Goal: Information Seeking & Learning: Learn about a topic

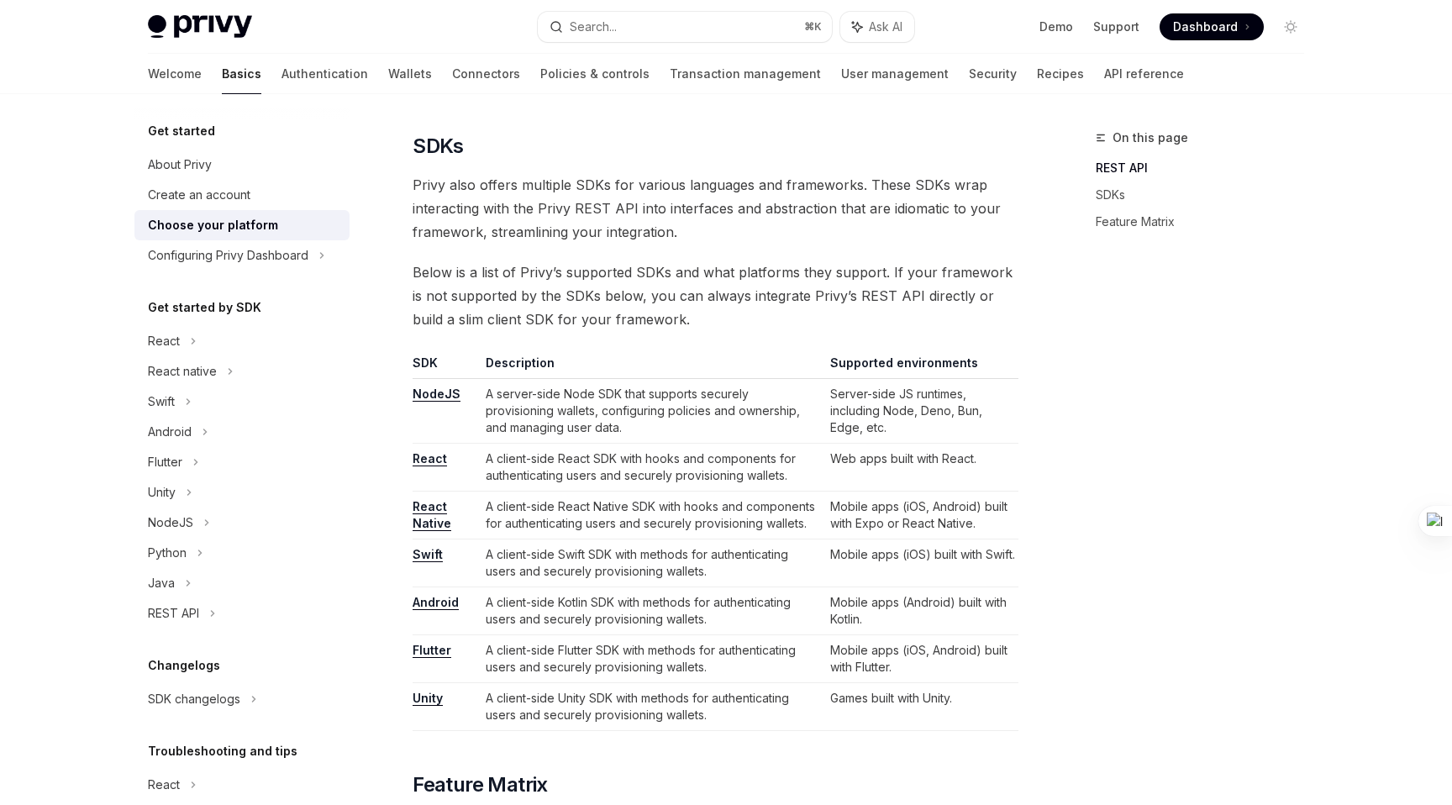
scroll to position [812, 0]
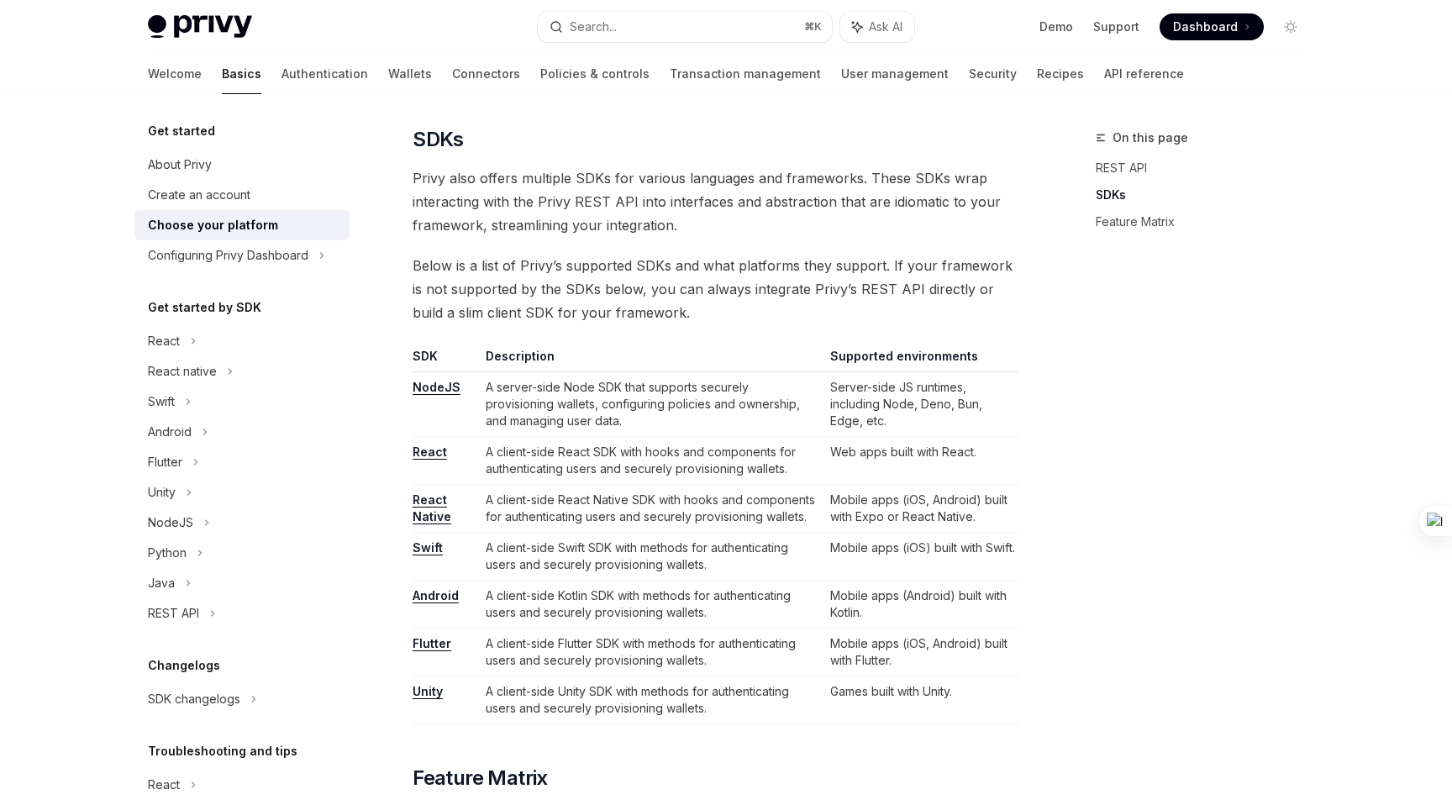
click at [433, 389] on link "NodeJS" at bounding box center [436, 387] width 48 height 15
click at [1230, 30] on span "Dashboard" at bounding box center [1205, 26] width 65 height 17
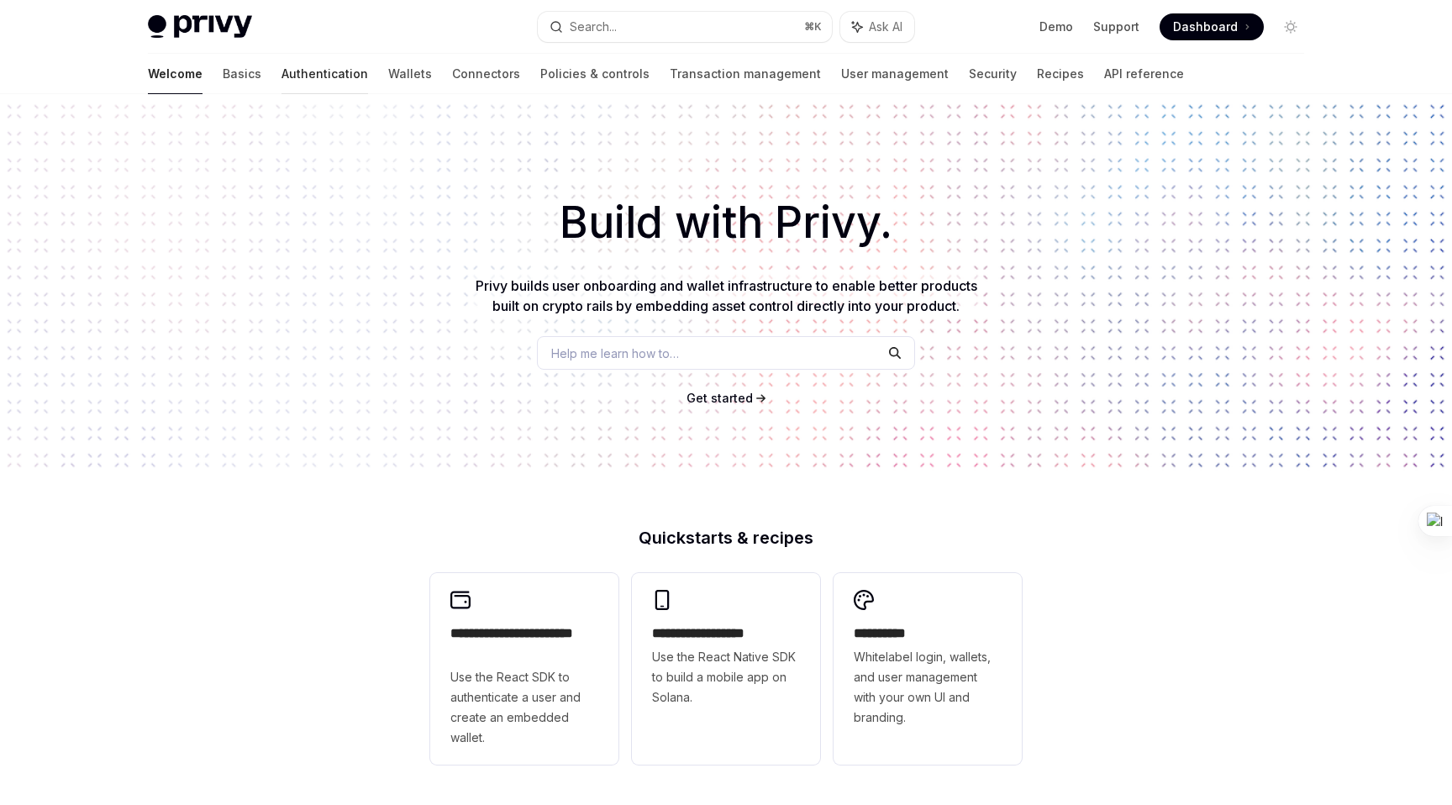
click at [281, 73] on link "Authentication" at bounding box center [324, 74] width 87 height 40
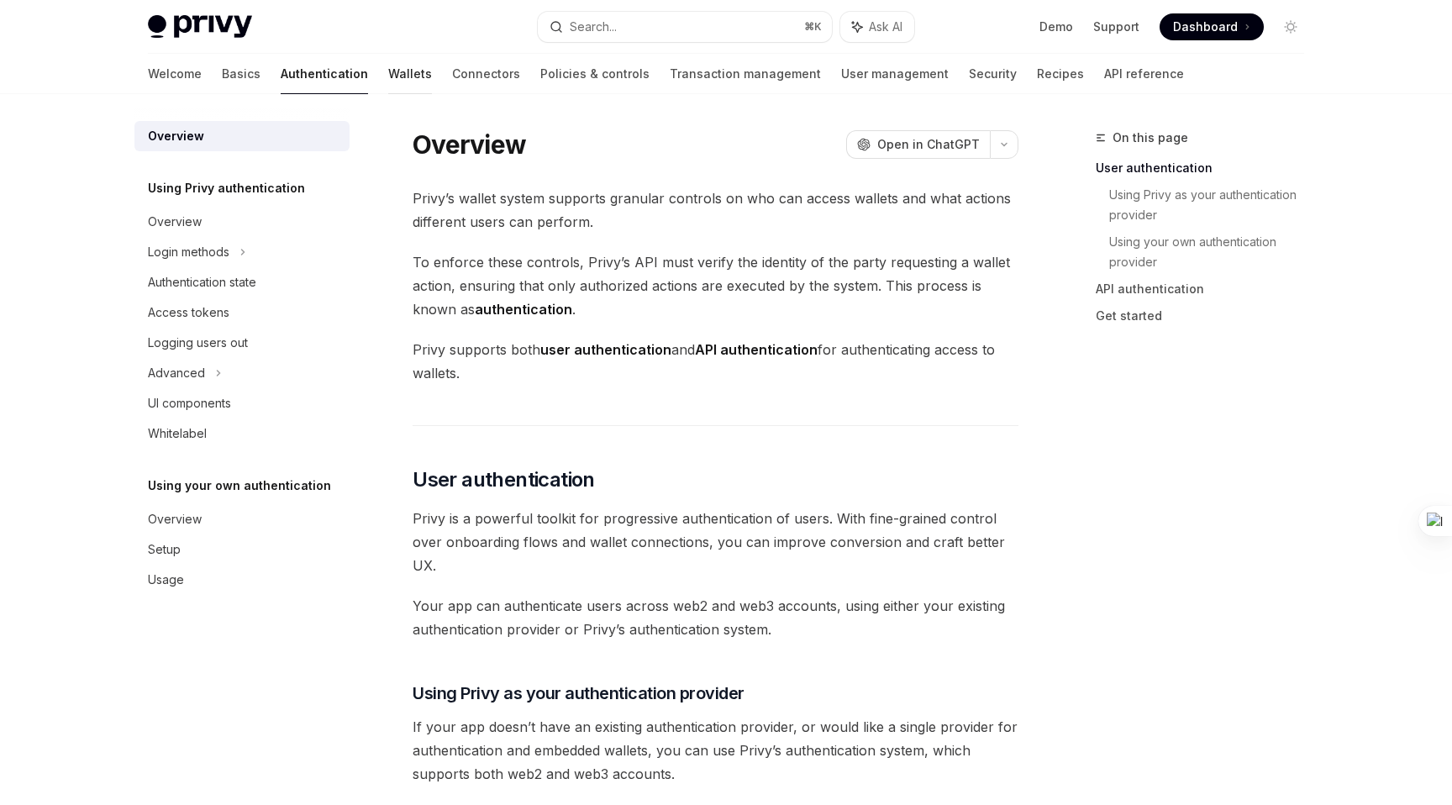
click at [388, 71] on link "Wallets" at bounding box center [410, 74] width 44 height 40
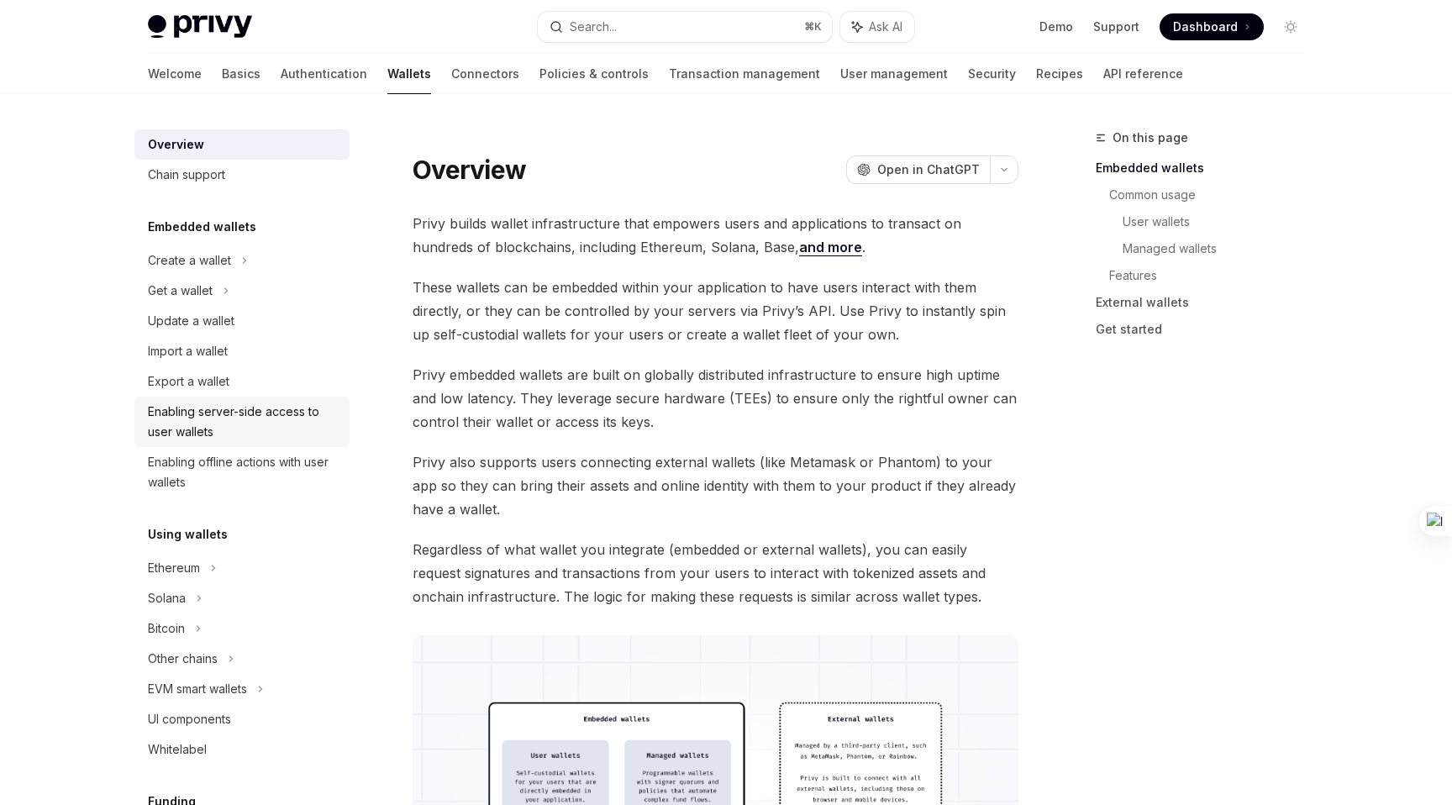
click at [248, 419] on div "Enabling server-side access to user wallets" at bounding box center [244, 422] width 192 height 40
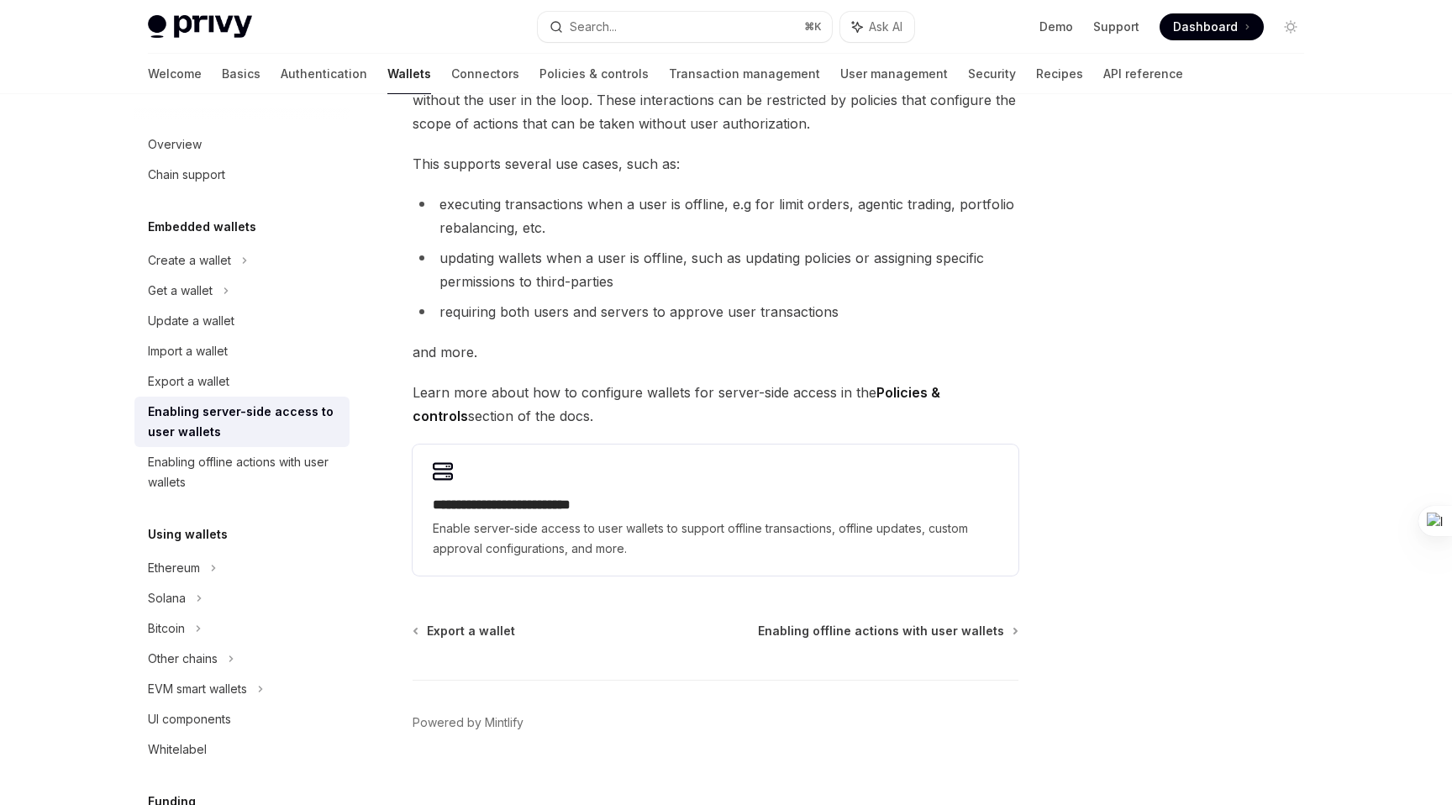
scroll to position [197, 0]
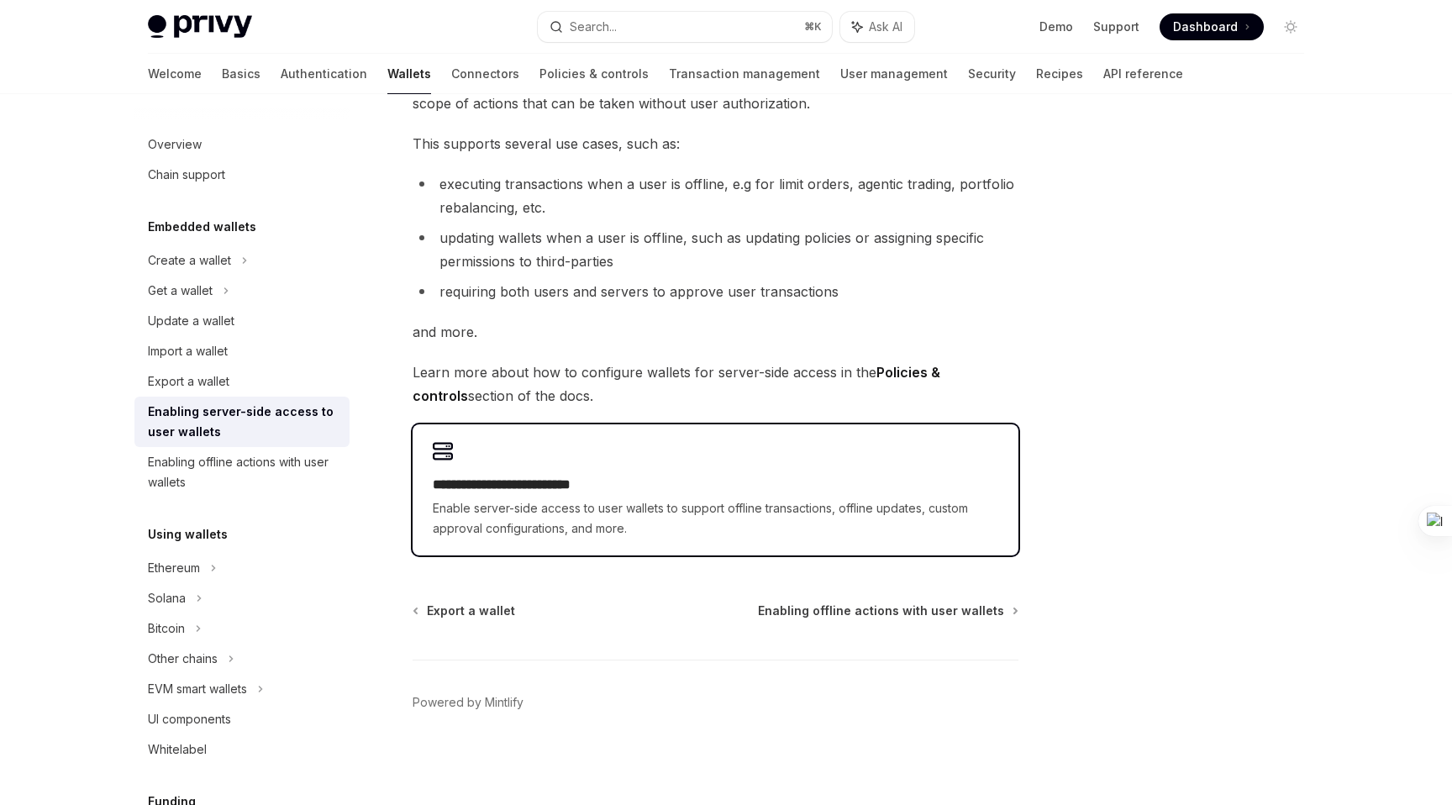
click at [615, 496] on div "**********" at bounding box center [715, 507] width 565 height 64
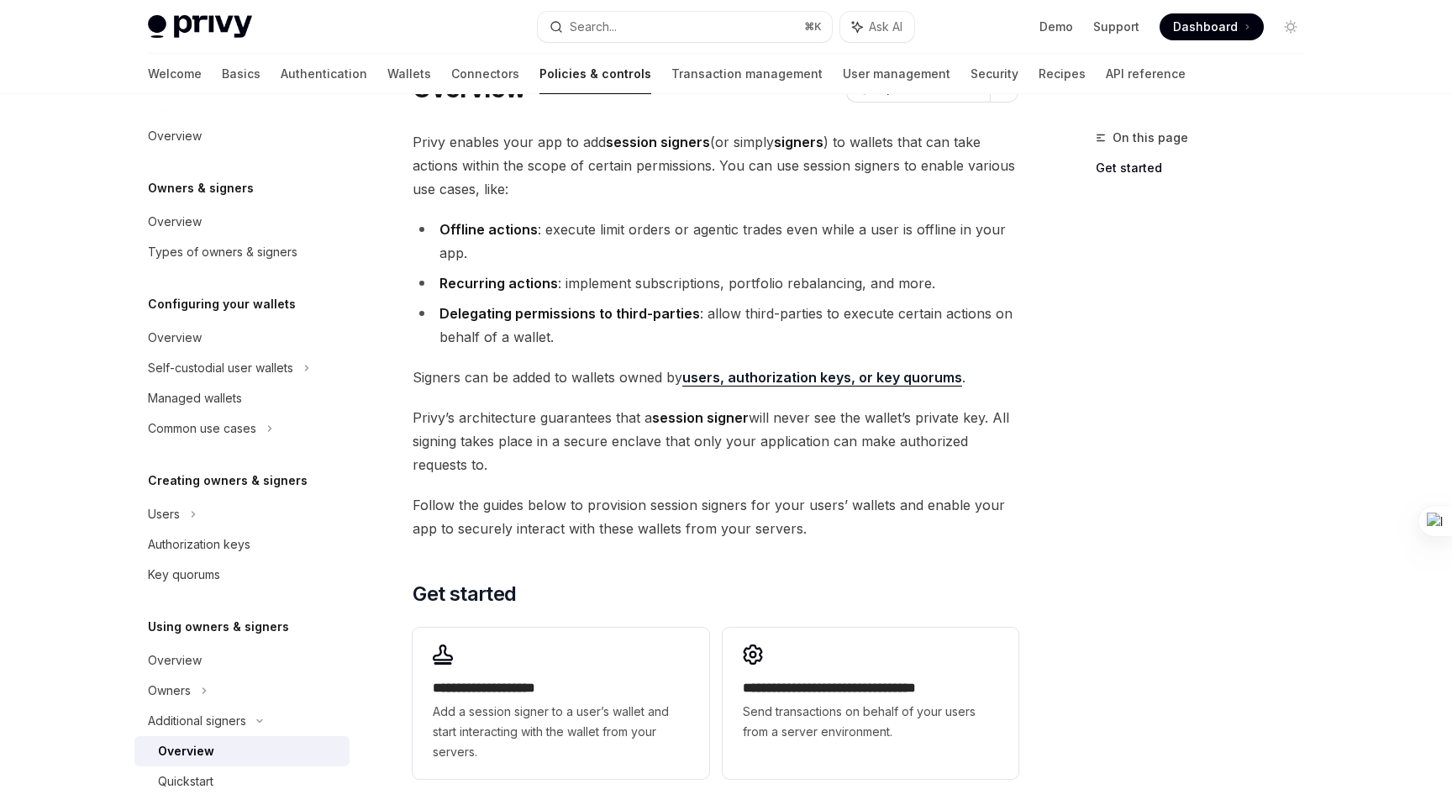
scroll to position [202, 0]
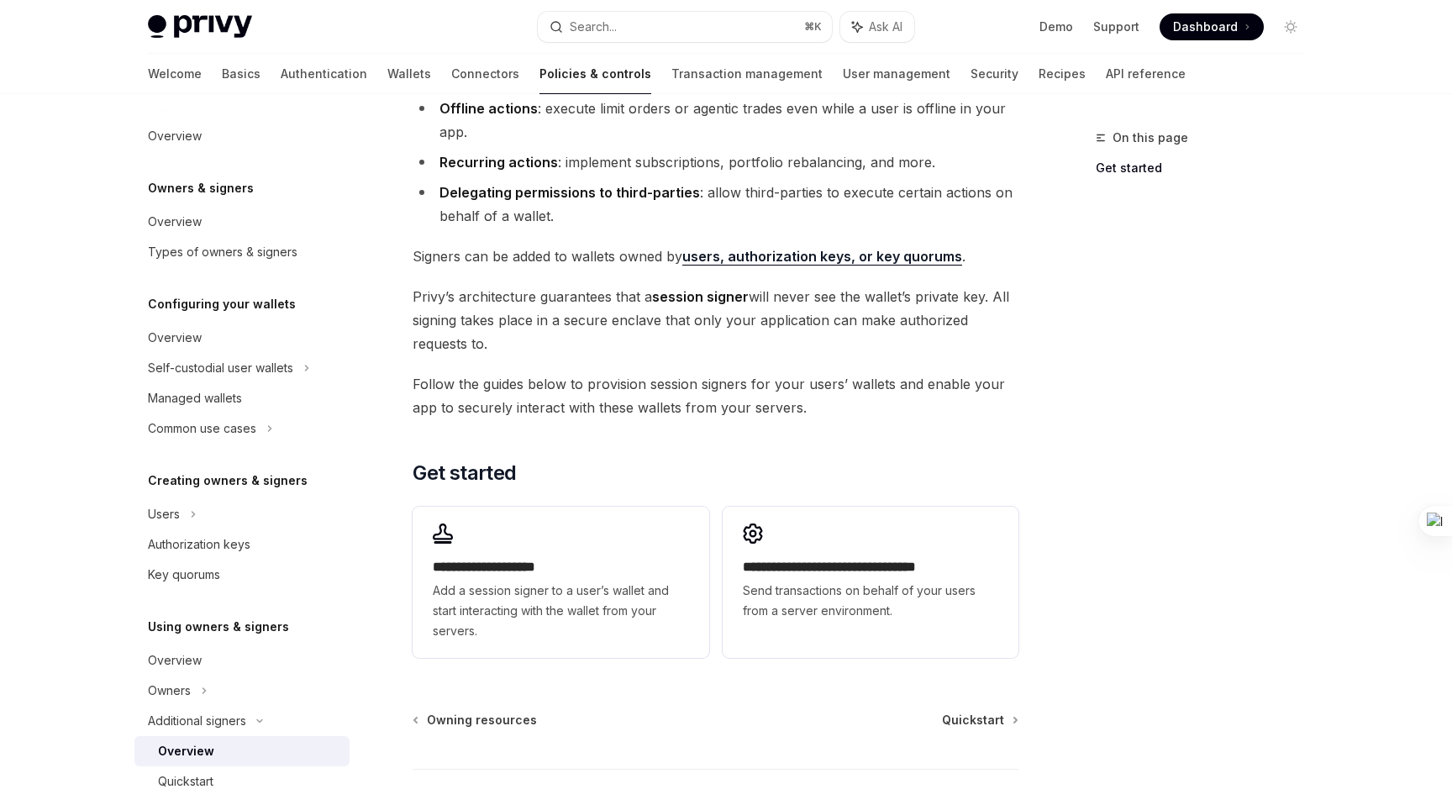
click at [1362, 444] on div "Privy Docs home page Search... ⌘ K Ask AI Demo Support Dashboard Dashboard Sear…" at bounding box center [726, 356] width 1452 height 1116
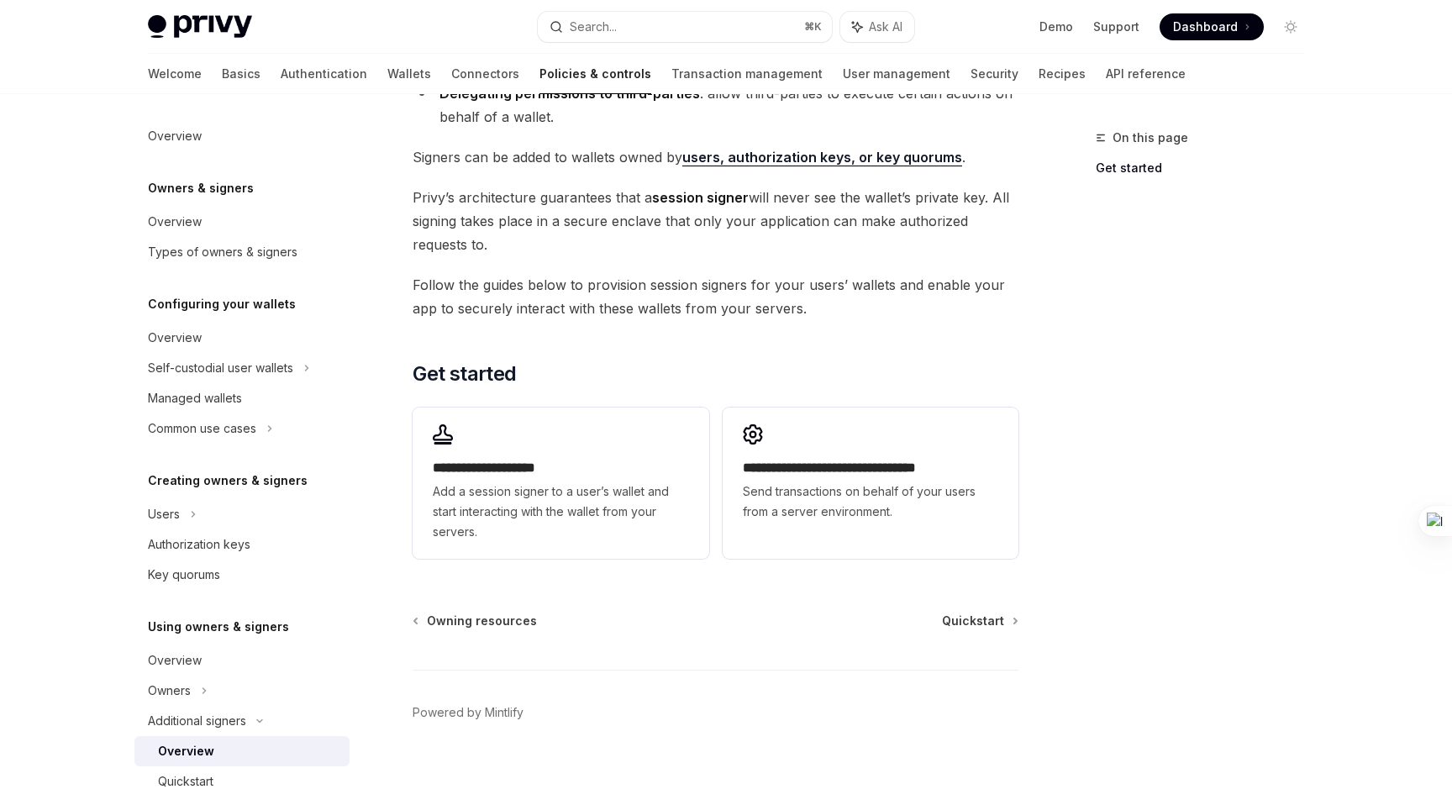
scroll to position [312, 0]
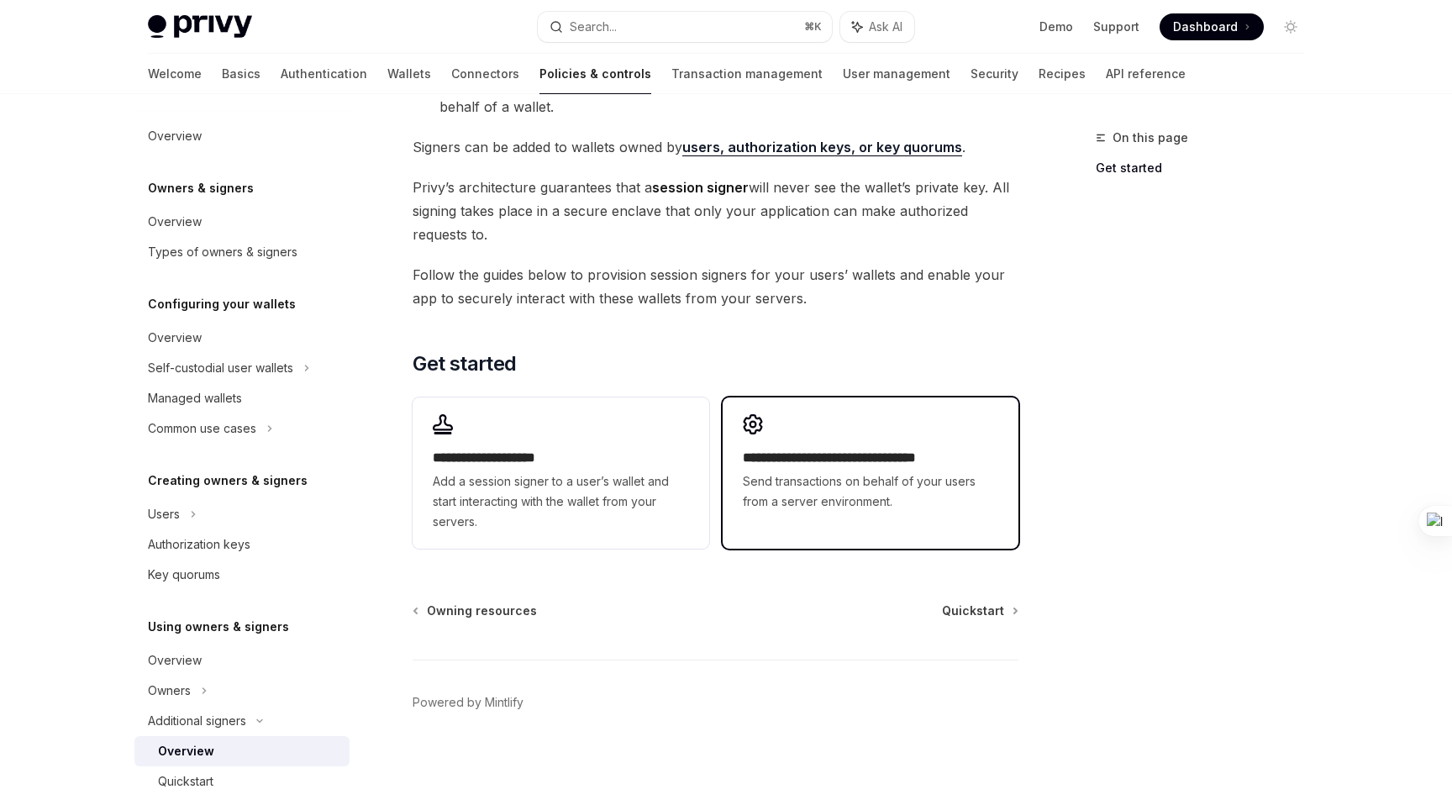
click at [875, 511] on span "Send transactions on behalf of your users from a server environment." at bounding box center [870, 491] width 255 height 40
type textarea "*"
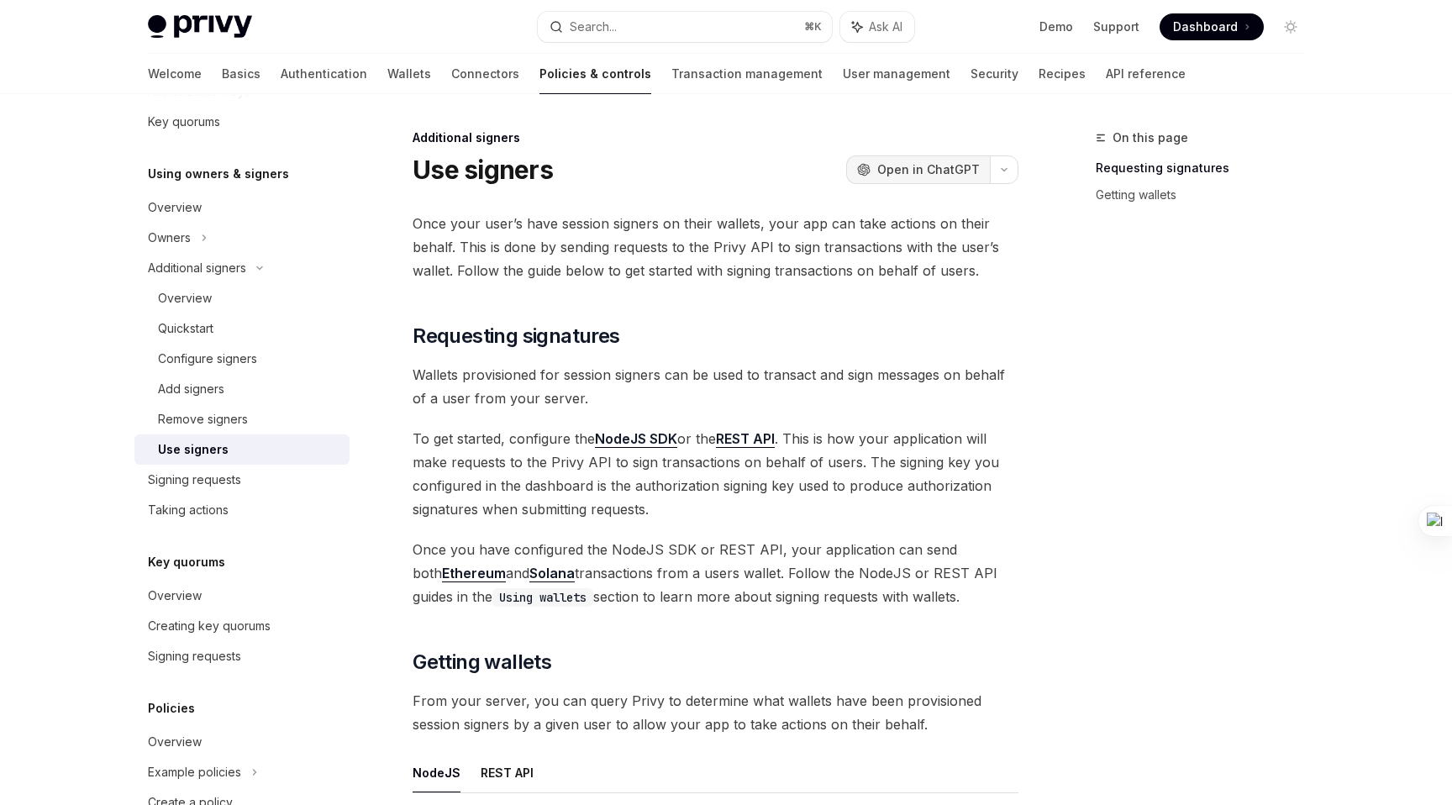
click at [970, 165] on span "Open in ChatGPT" at bounding box center [928, 169] width 102 height 17
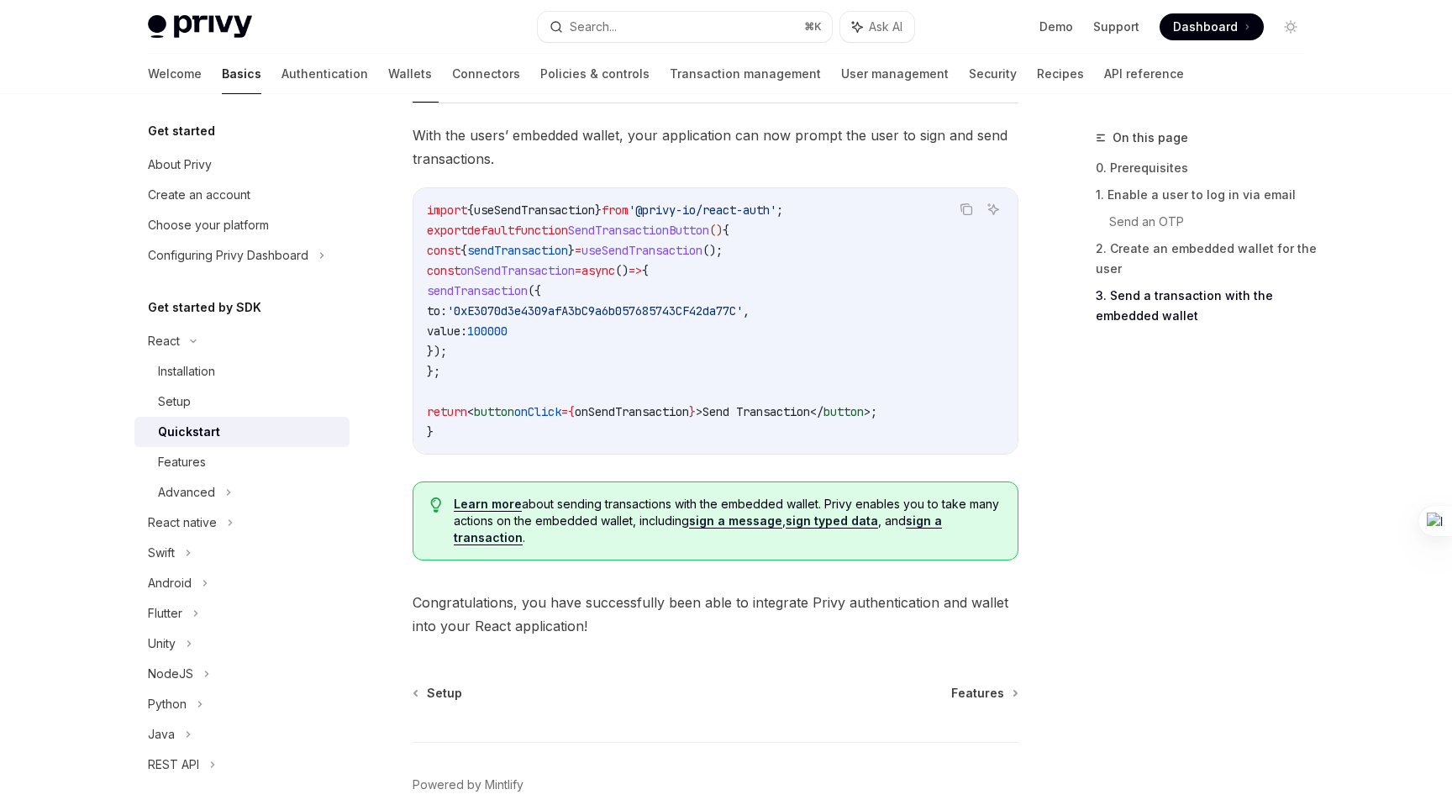
scroll to position [240, 0]
